Goal: Check status: Check status

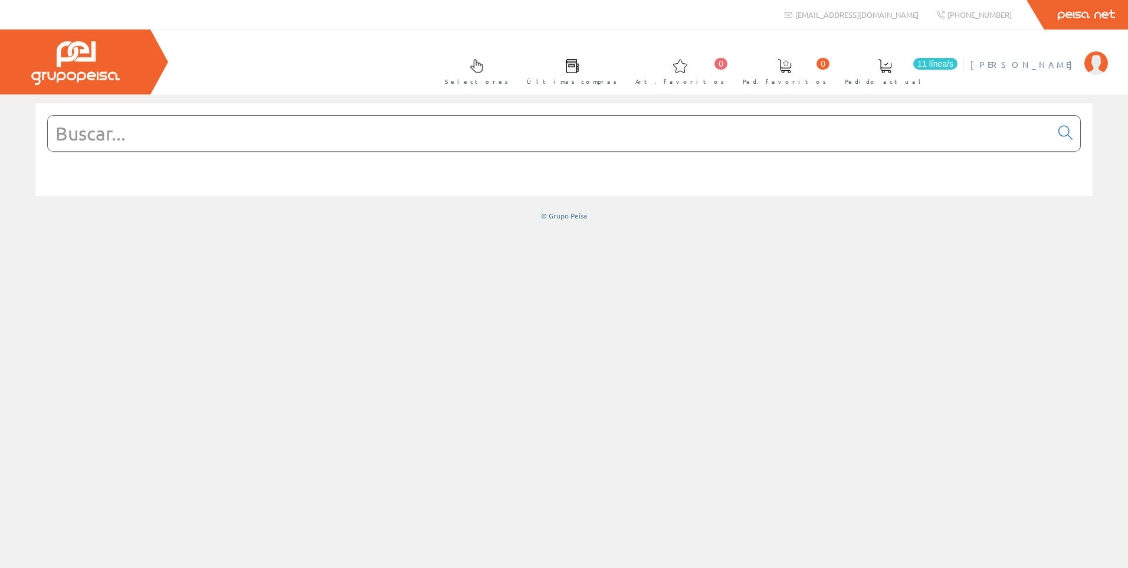
click at [1054, 52] on link "[PERSON_NAME]" at bounding box center [1039, 54] width 137 height 11
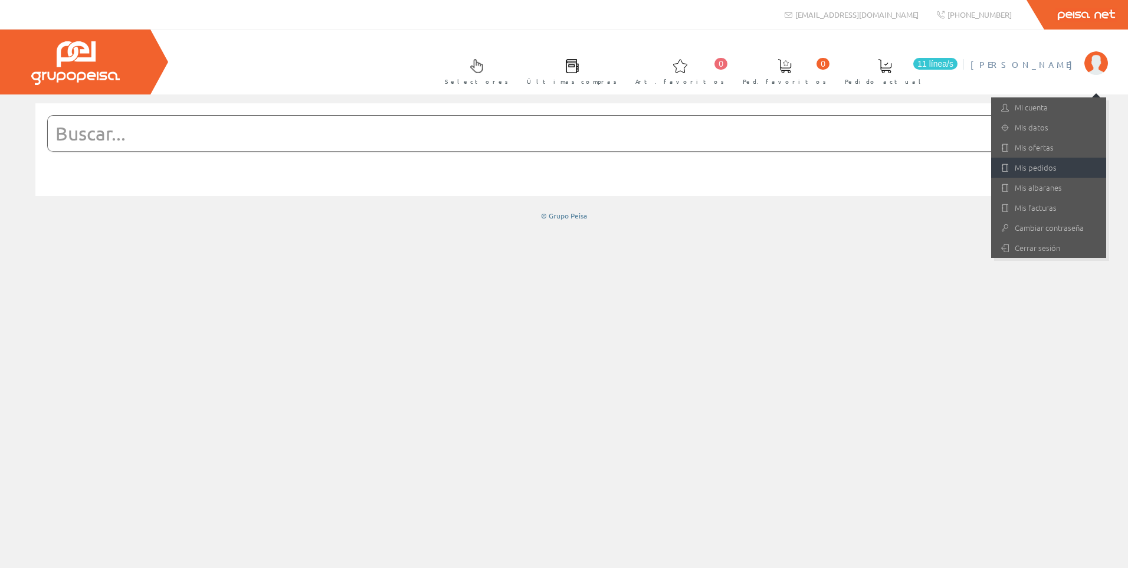
click at [1038, 170] on link "Mis pedidos" at bounding box center [1048, 168] width 115 height 20
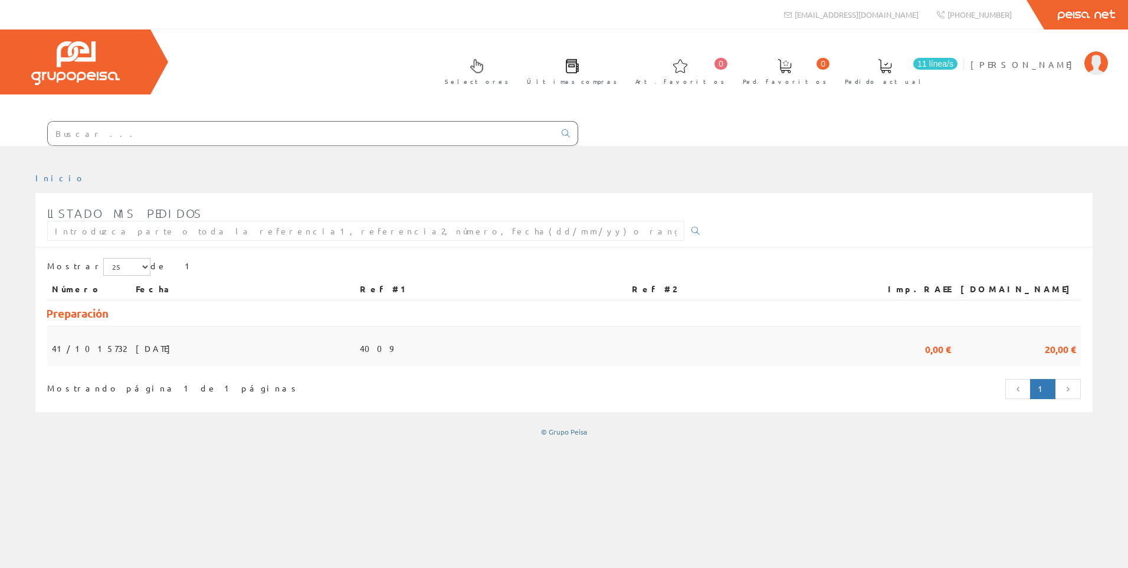
click at [156, 346] on span "18/08/2025" at bounding box center [156, 348] width 41 height 20
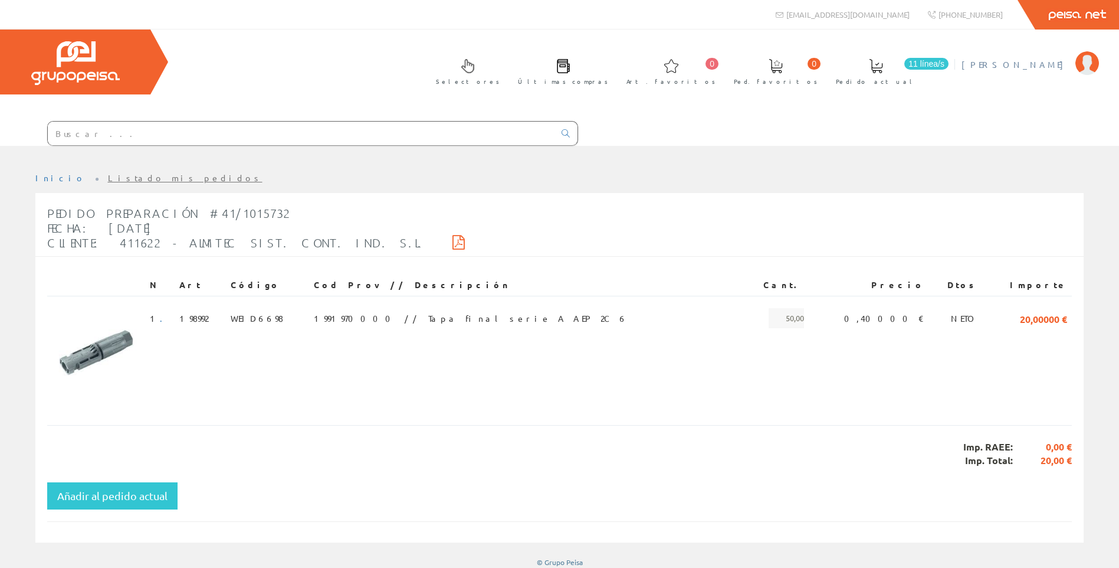
click at [1057, 65] on span "[PERSON_NAME]" at bounding box center [1016, 64] width 108 height 12
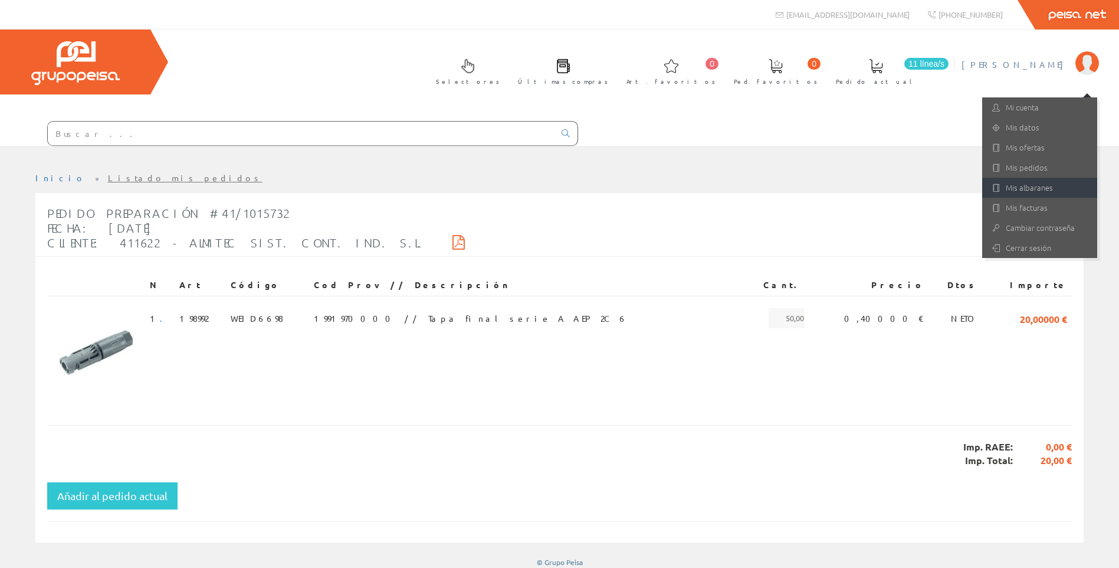
click at [1027, 182] on link "Mis albaranes" at bounding box center [1039, 188] width 115 height 20
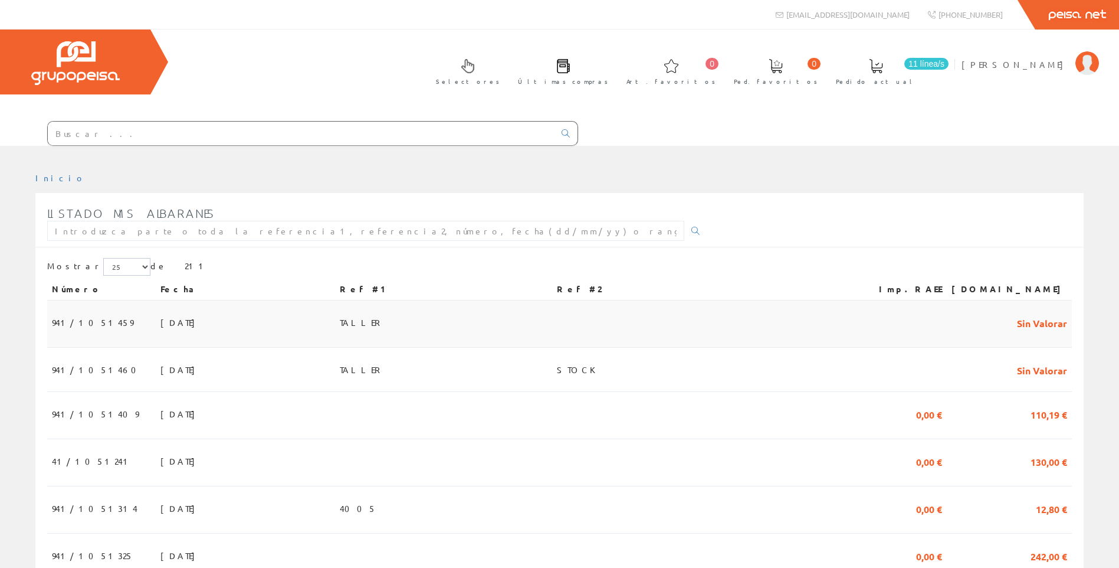
click at [160, 320] on span "19/08/2025" at bounding box center [180, 322] width 41 height 20
click at [309, 363] on td "19/08/2025" at bounding box center [245, 370] width 179 height 44
click at [385, 317] on span "TALLER" at bounding box center [362, 322] width 45 height 20
click at [160, 422] on span "[DATE]" at bounding box center [180, 414] width 41 height 20
click at [160, 466] on span "[DATE]" at bounding box center [180, 461] width 41 height 20
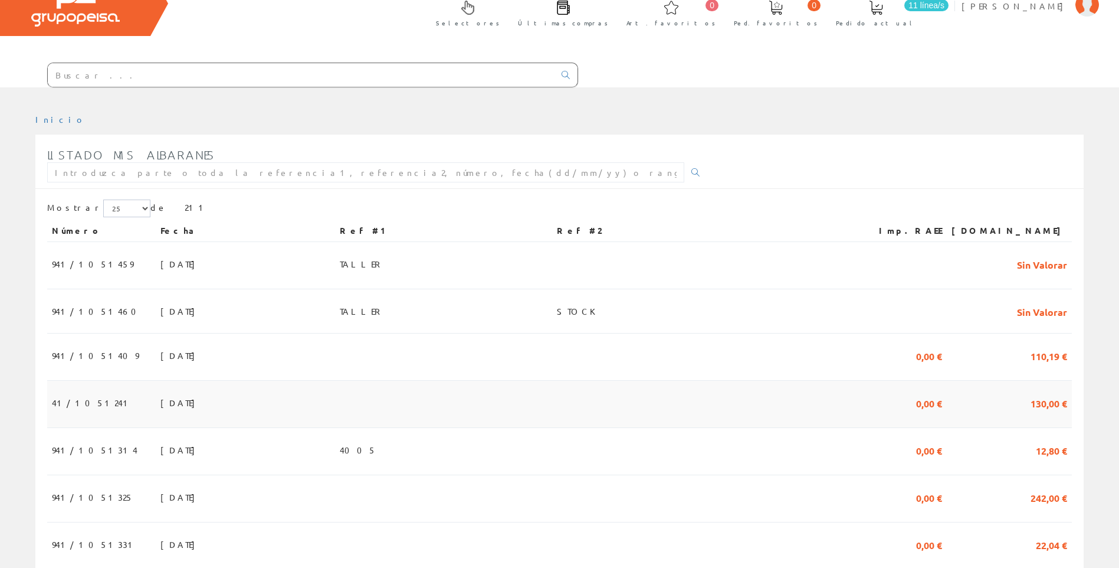
scroll to position [59, 0]
click at [103, 444] on td "941/1051314" at bounding box center [101, 450] width 109 height 47
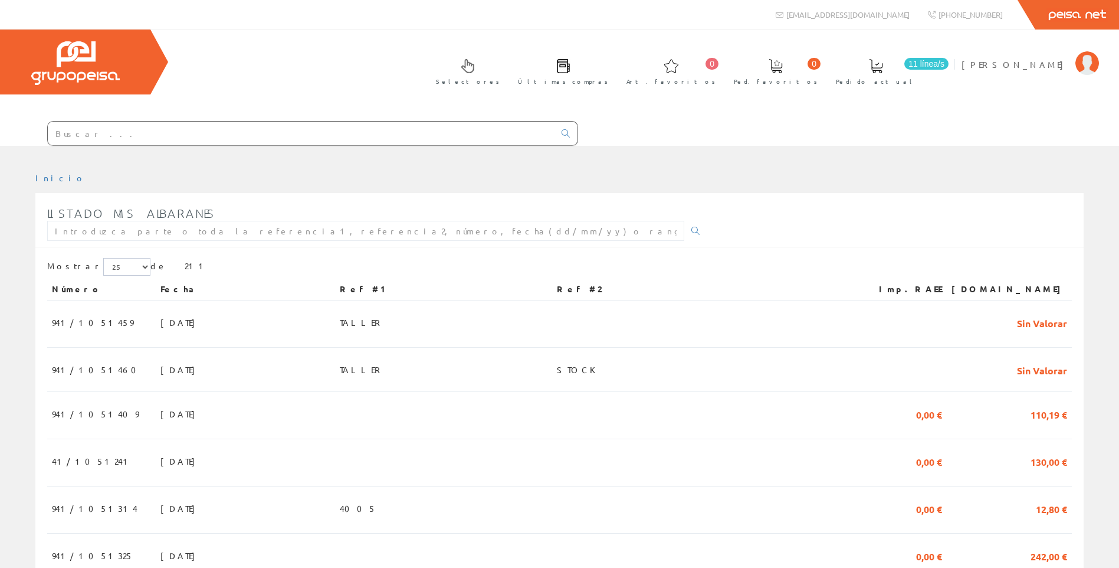
scroll to position [59, 0]
